Goal: Information Seeking & Learning: Learn about a topic

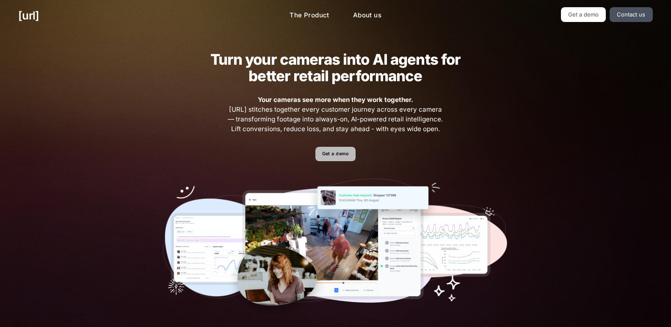
click at [343, 148] on link "Get a demo" at bounding box center [335, 154] width 40 height 15
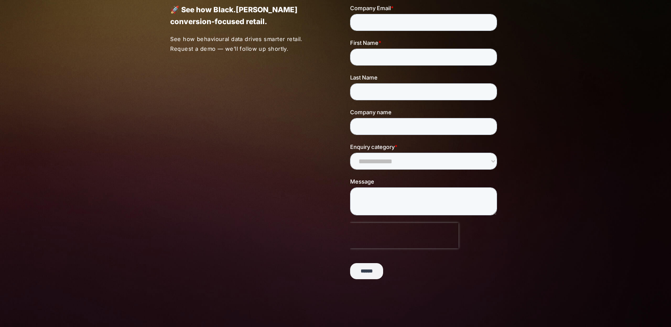
scroll to position [192, 0]
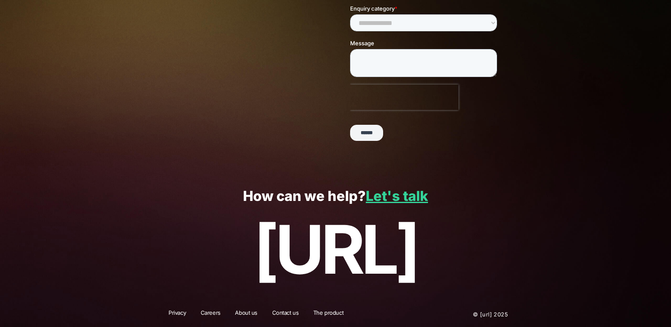
click at [393, 286] on p "[URL]" at bounding box center [335, 249] width 634 height 75
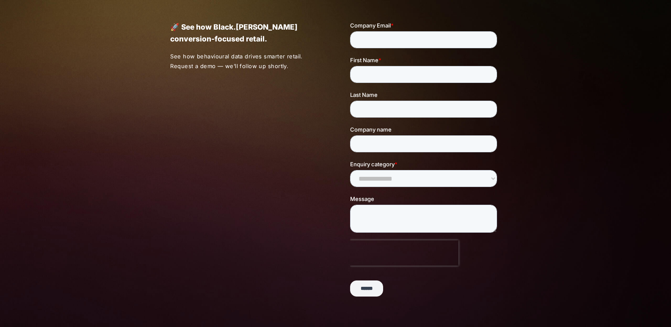
scroll to position [0, 0]
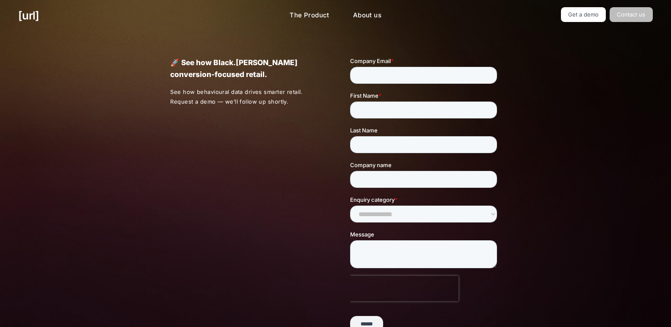
click at [632, 17] on link "Contact us" at bounding box center [630, 14] width 43 height 15
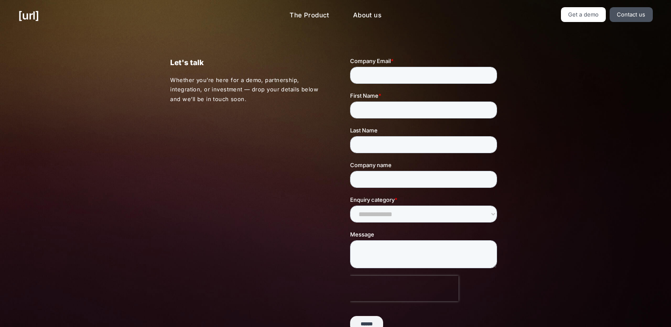
drag, startPoint x: 265, startPoint y: 73, endPoint x: 187, endPoint y: 102, distance: 83.0
drag, startPoint x: 187, startPoint y: 102, endPoint x: 213, endPoint y: 82, distance: 32.1
click at [103, 148] on div "Let's talk Whether you’re here for a demo, partnership, integration, or investm…" at bounding box center [335, 198] width 671 height 334
click at [258, 72] on div "Let's talk Whether you’re here for a demo, partnership, integration, or investm…" at bounding box center [231, 80] width 180 height 47
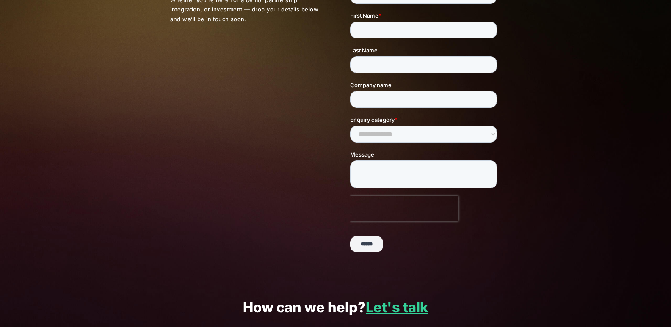
scroll to position [127, 0]
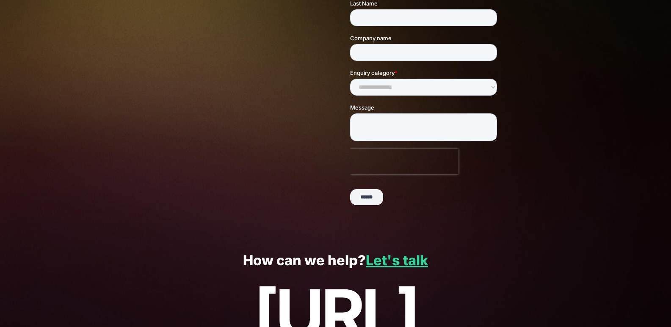
click at [369, 193] on input "******" at bounding box center [366, 198] width 33 height 16
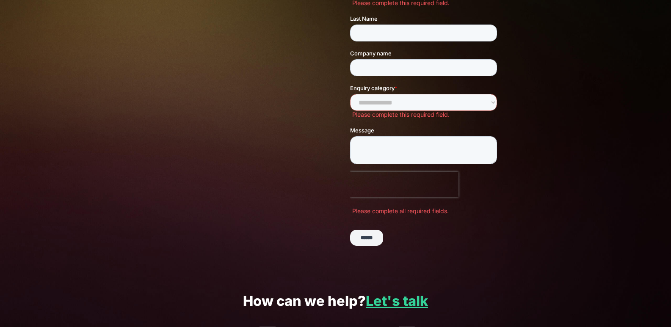
click at [391, 302] on link "Let's talk" at bounding box center [397, 301] width 62 height 16
